Goal: Information Seeking & Learning: Learn about a topic

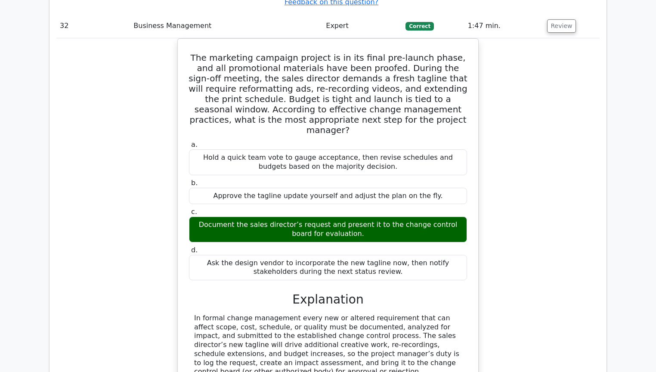
scroll to position [16513, 0]
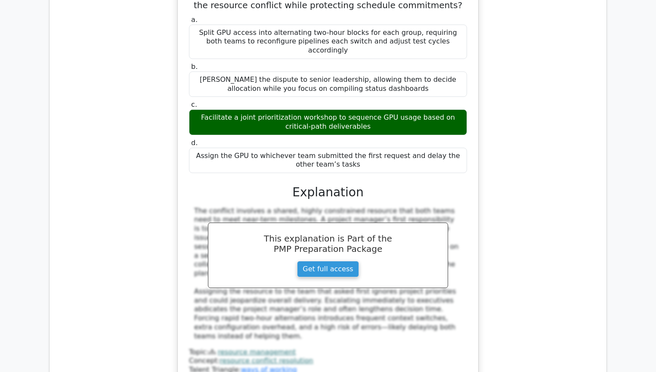
scroll to position [17098, 0]
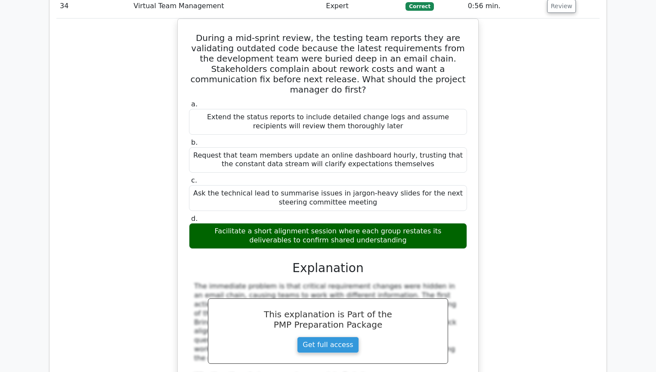
scroll to position [17545, 0]
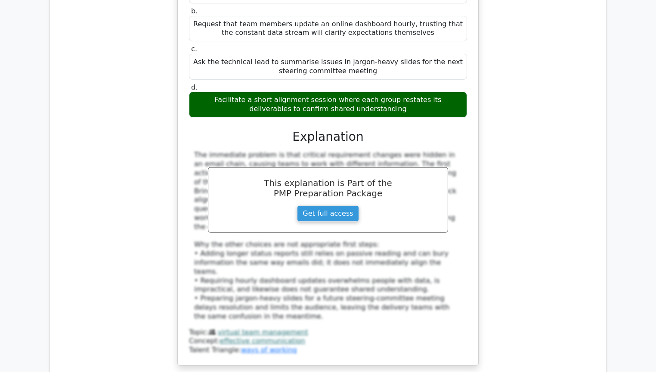
scroll to position [17649, 0]
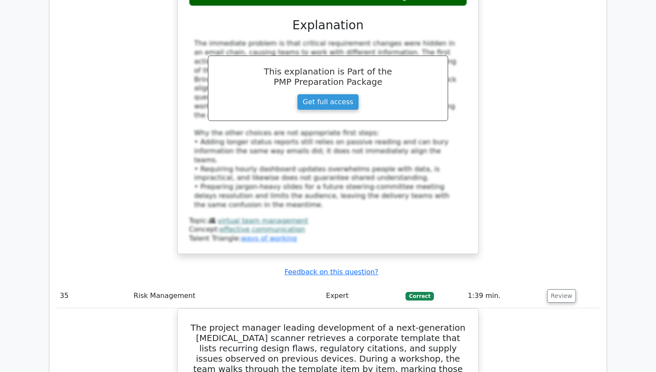
scroll to position [17855, 0]
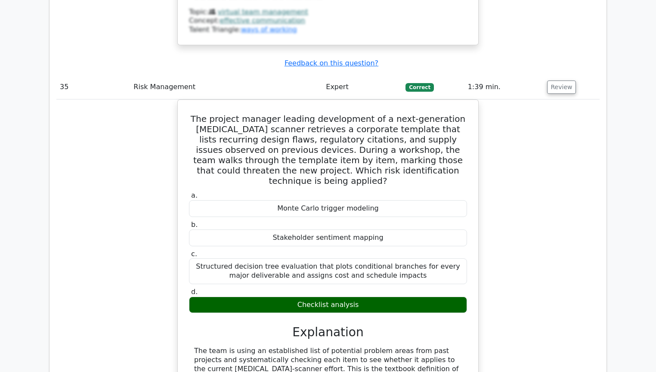
scroll to position [18027, 0]
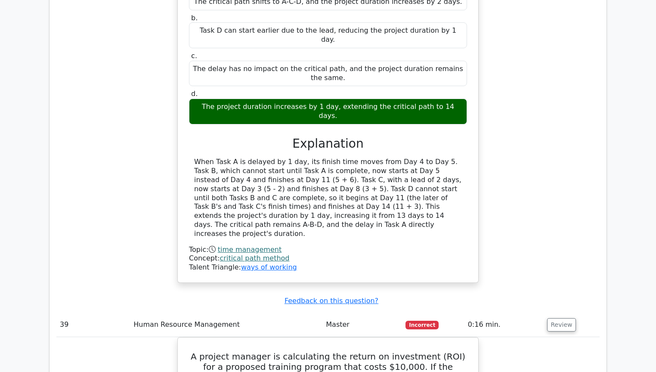
scroll to position [19714, 0]
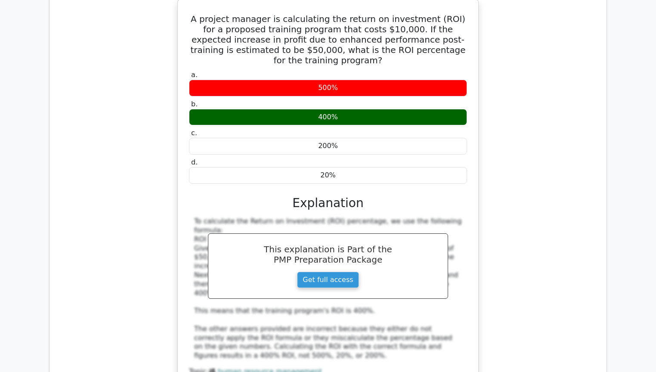
scroll to position [19818, 0]
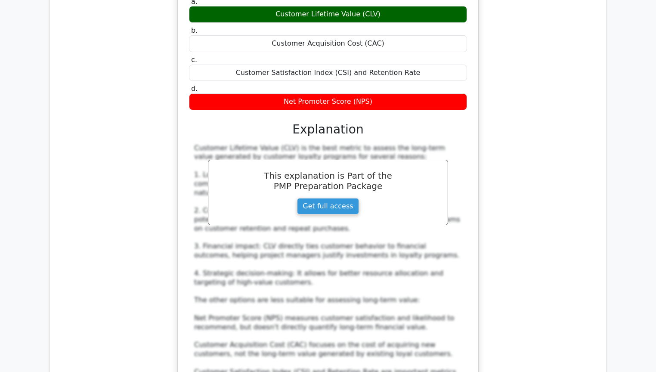
scroll to position [20334, 0]
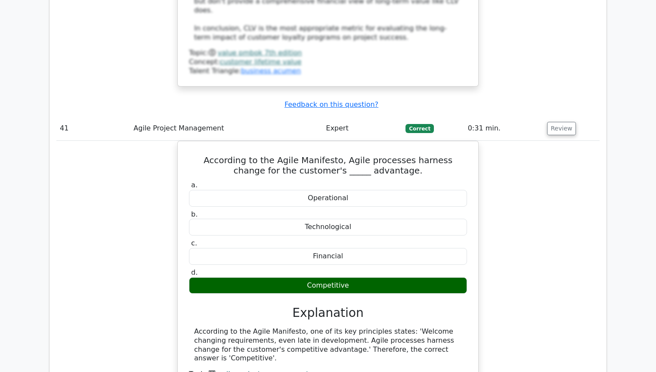
scroll to position [20713, 0]
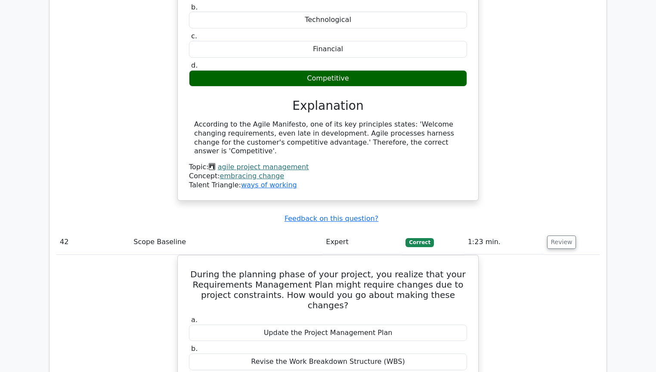
scroll to position [20885, 0]
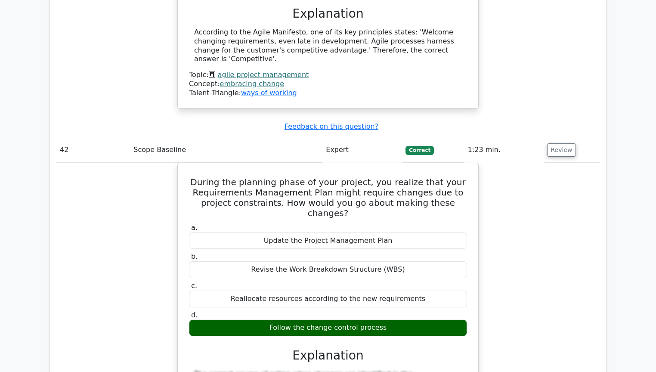
scroll to position [21023, 0]
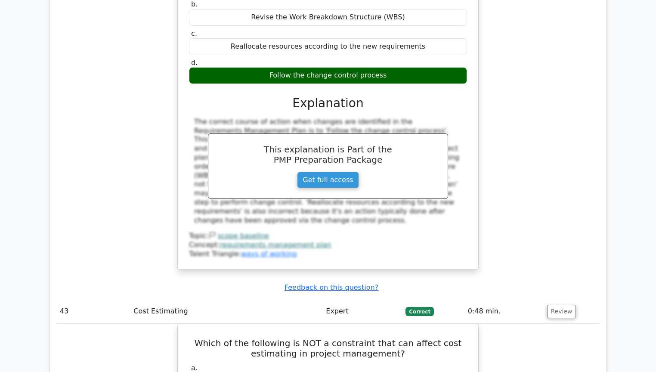
scroll to position [21589, 0]
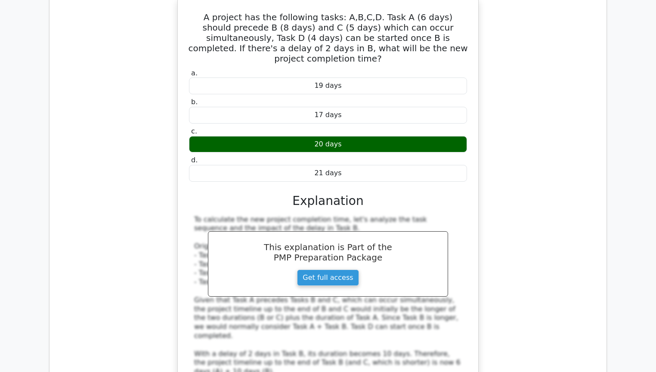
scroll to position [22519, 0]
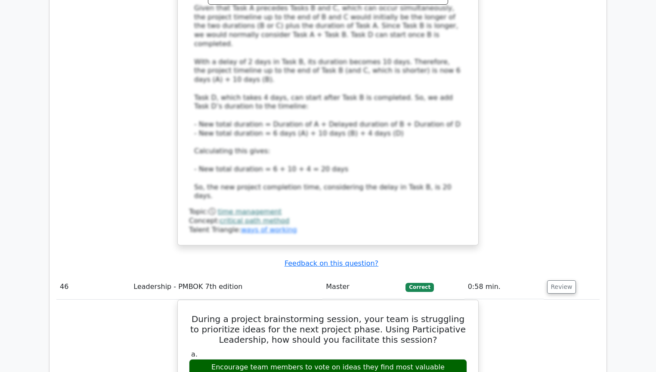
scroll to position [22897, 0]
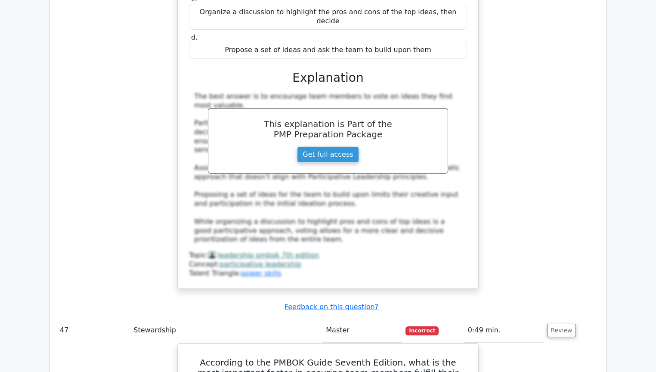
scroll to position [23276, 0]
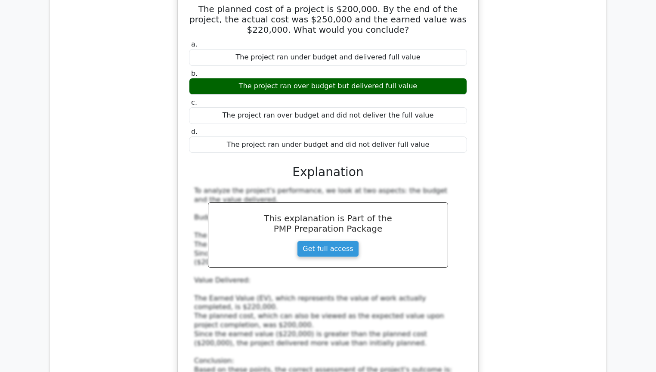
scroll to position [24343, 0]
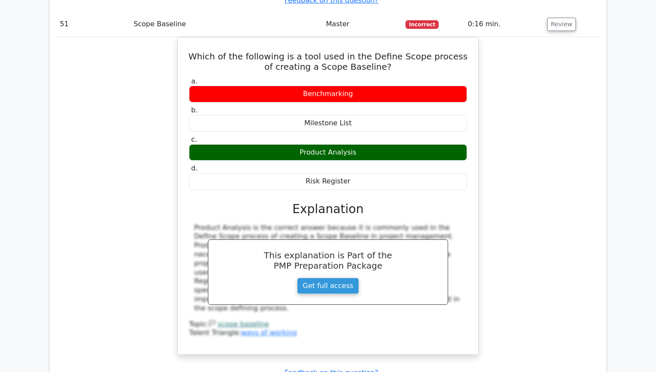
scroll to position [25220, 0]
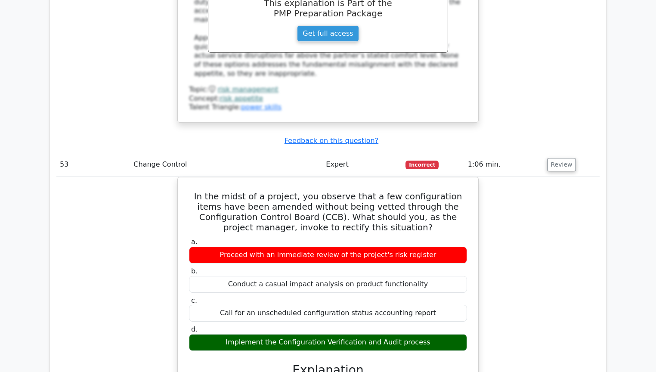
scroll to position [25614, 0]
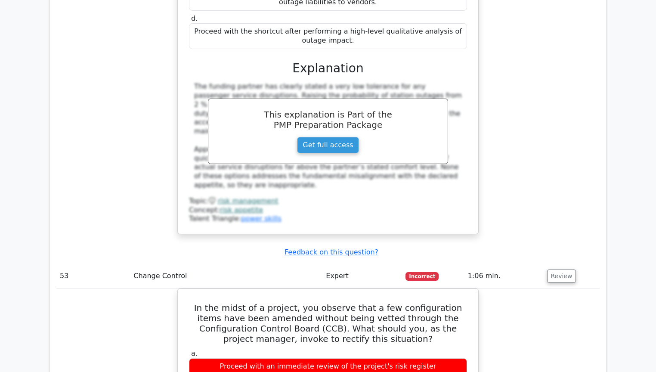
scroll to position [25820, 0]
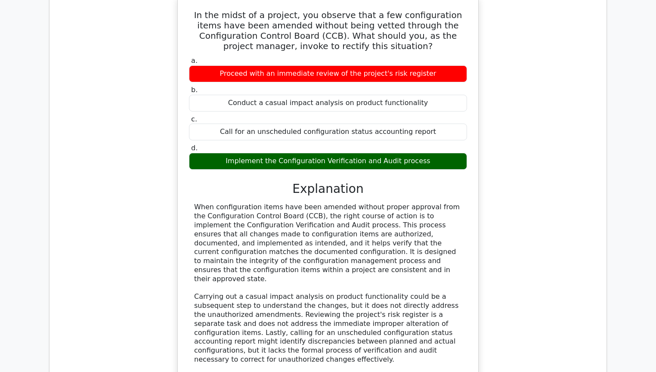
scroll to position [26146, 0]
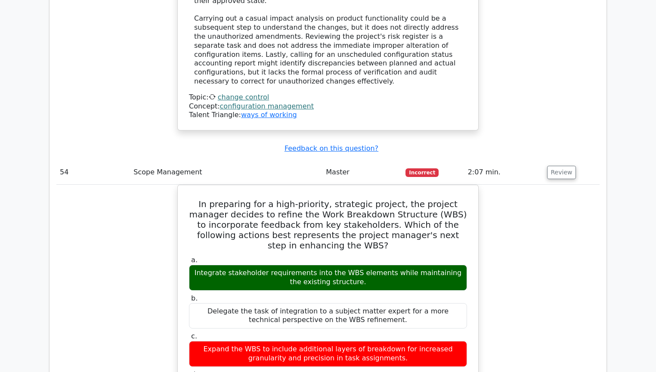
scroll to position [26628, 0]
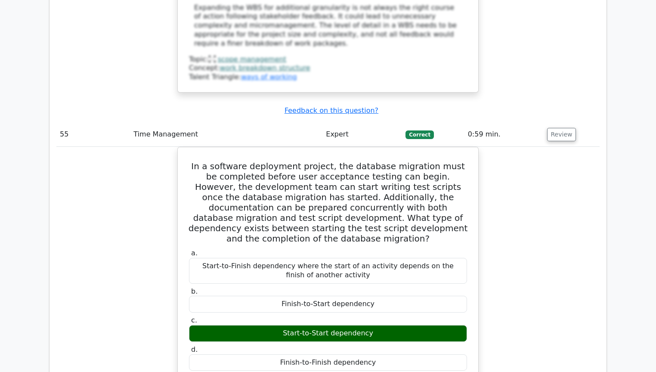
scroll to position [27006, 0]
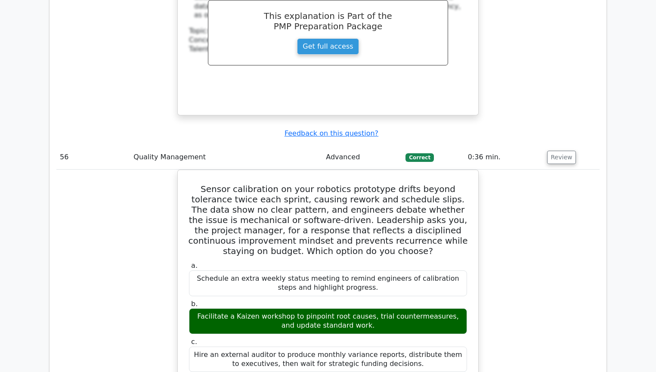
scroll to position [27523, 0]
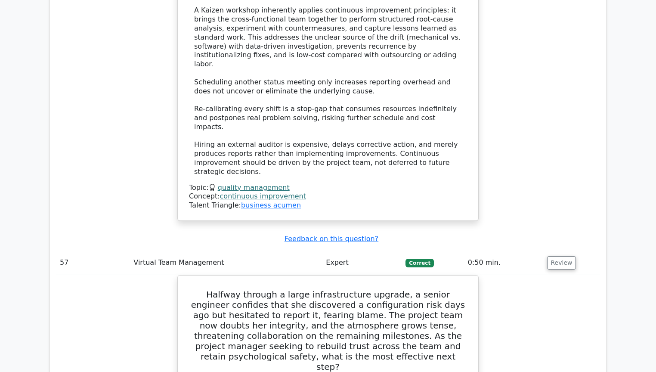
scroll to position [28268, 0]
